Goal: Understand process/instructions: Learn how to perform a task or action

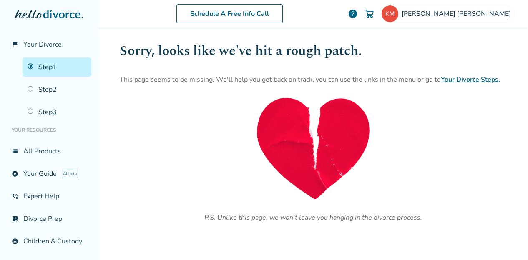
click at [54, 65] on link "Step 1" at bounding box center [57, 67] width 69 height 19
click at [47, 69] on link "Step 1" at bounding box center [57, 67] width 69 height 19
click at [43, 145] on link "view_list All Products" at bounding box center [49, 151] width 85 height 19
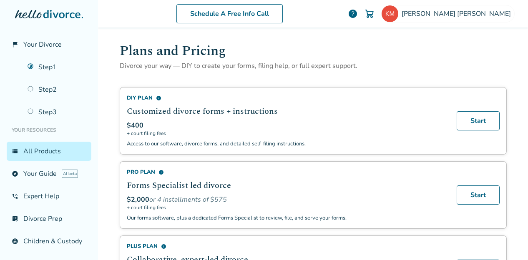
click at [49, 65] on link "Step 1" at bounding box center [57, 67] width 69 height 19
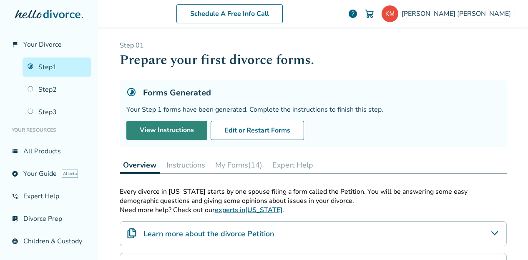
click at [173, 128] on link "View Instructions" at bounding box center [166, 130] width 81 height 19
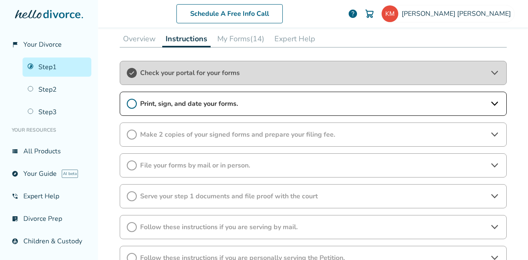
scroll to position [127, 0]
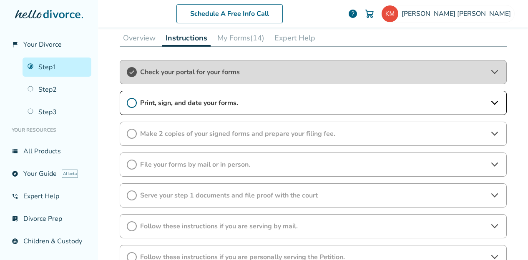
click at [200, 105] on span "Print, sign, and date your forms." at bounding box center [313, 102] width 346 height 9
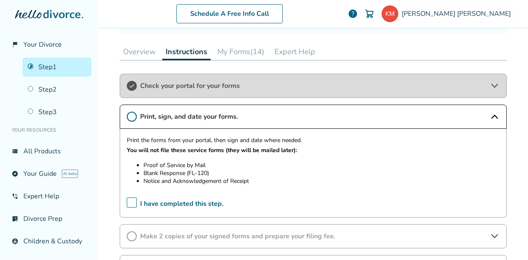
scroll to position [113, 0]
click at [238, 51] on button "My Forms (14)" at bounding box center [241, 52] width 54 height 17
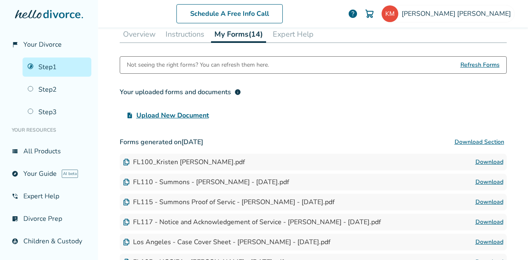
scroll to position [130, 0]
click at [178, 33] on button "Instructions" at bounding box center [184, 34] width 45 height 17
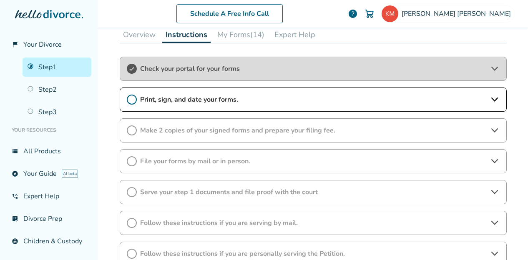
click at [188, 98] on span "Print, sign, and date your forms." at bounding box center [313, 99] width 346 height 9
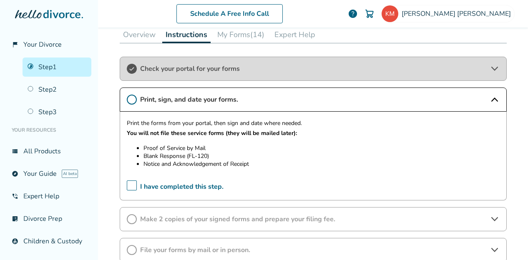
click at [243, 31] on button "My Forms (14)" at bounding box center [241, 34] width 54 height 17
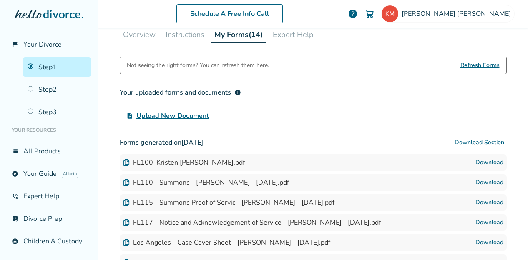
click at [185, 38] on button "Instructions" at bounding box center [184, 34] width 45 height 17
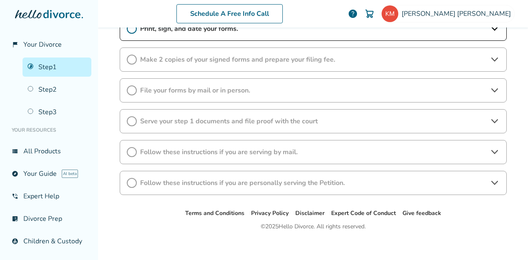
scroll to position [203, 0]
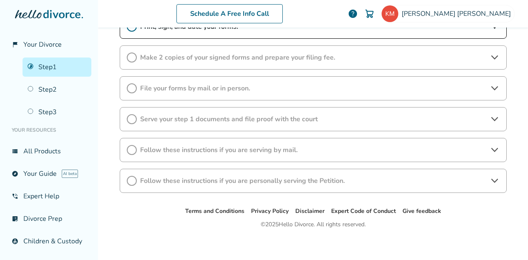
click at [236, 120] on span "Serve your step 1 documents and file proof with the court" at bounding box center [313, 119] width 346 height 9
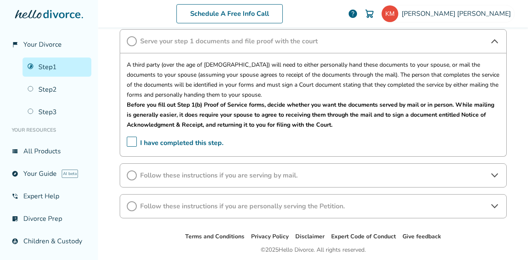
scroll to position [282, 0]
click at [257, 201] on span "Follow these instructions if you are personally serving the Petition." at bounding box center [313, 205] width 346 height 9
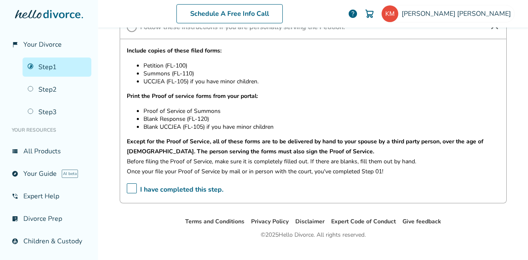
scroll to position [461, 0]
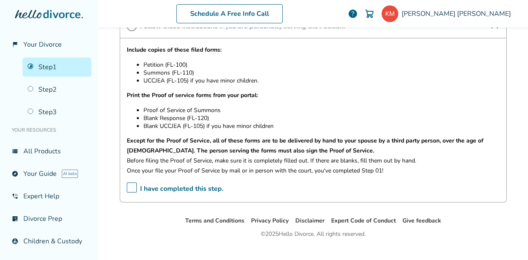
click at [58, 93] on link "Step 2" at bounding box center [57, 89] width 69 height 19
